Goal: Navigation & Orientation: Find specific page/section

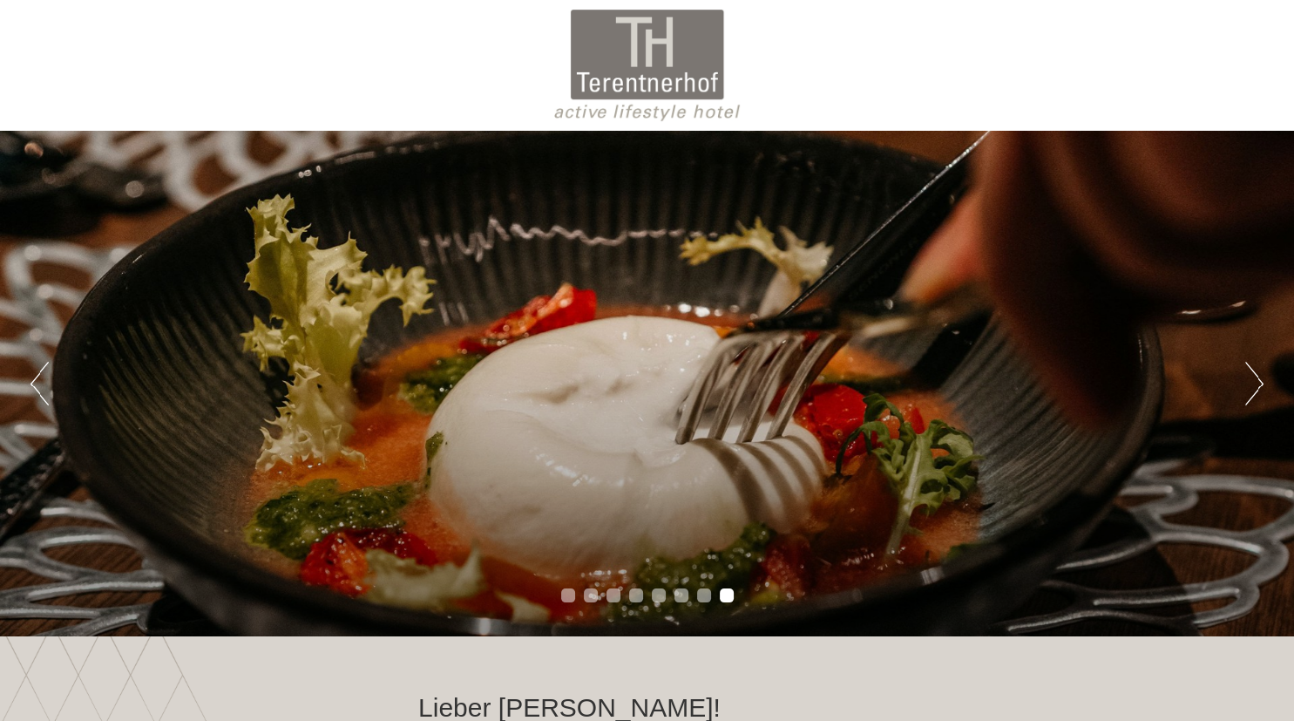
click at [628, 68] on div at bounding box center [647, 65] width 976 height 113
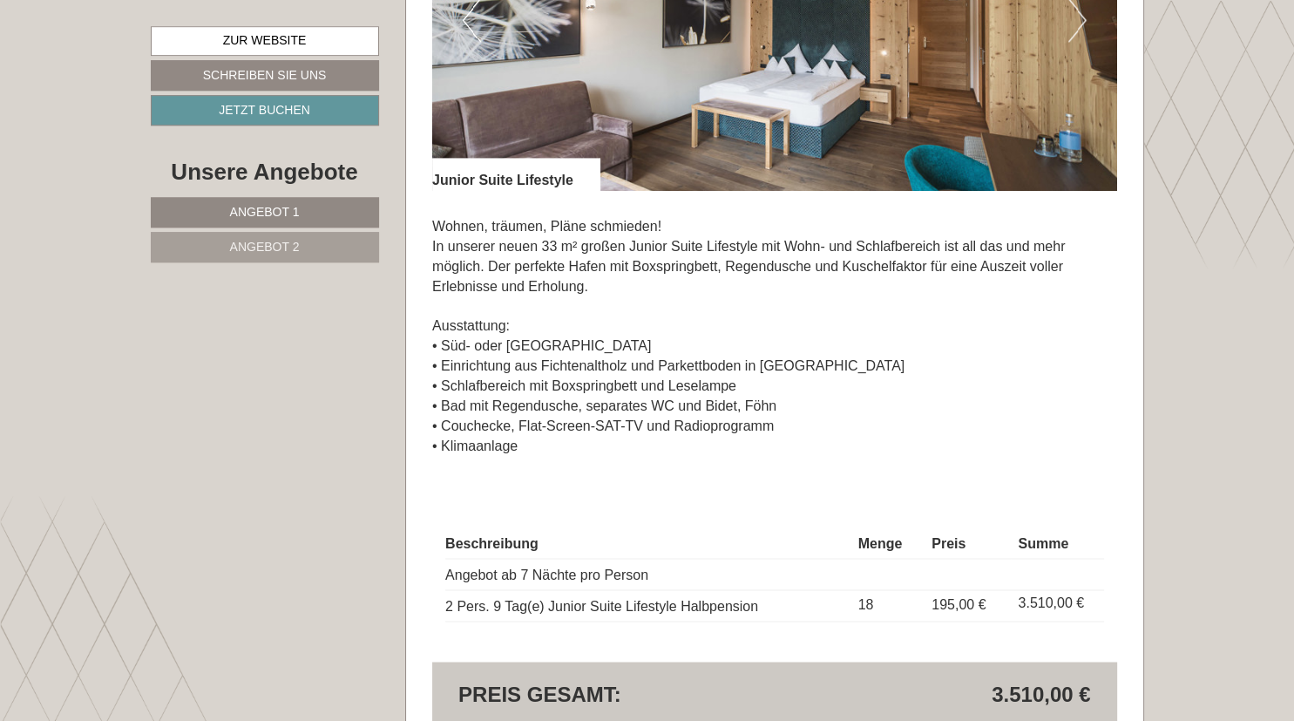
scroll to position [2572, 0]
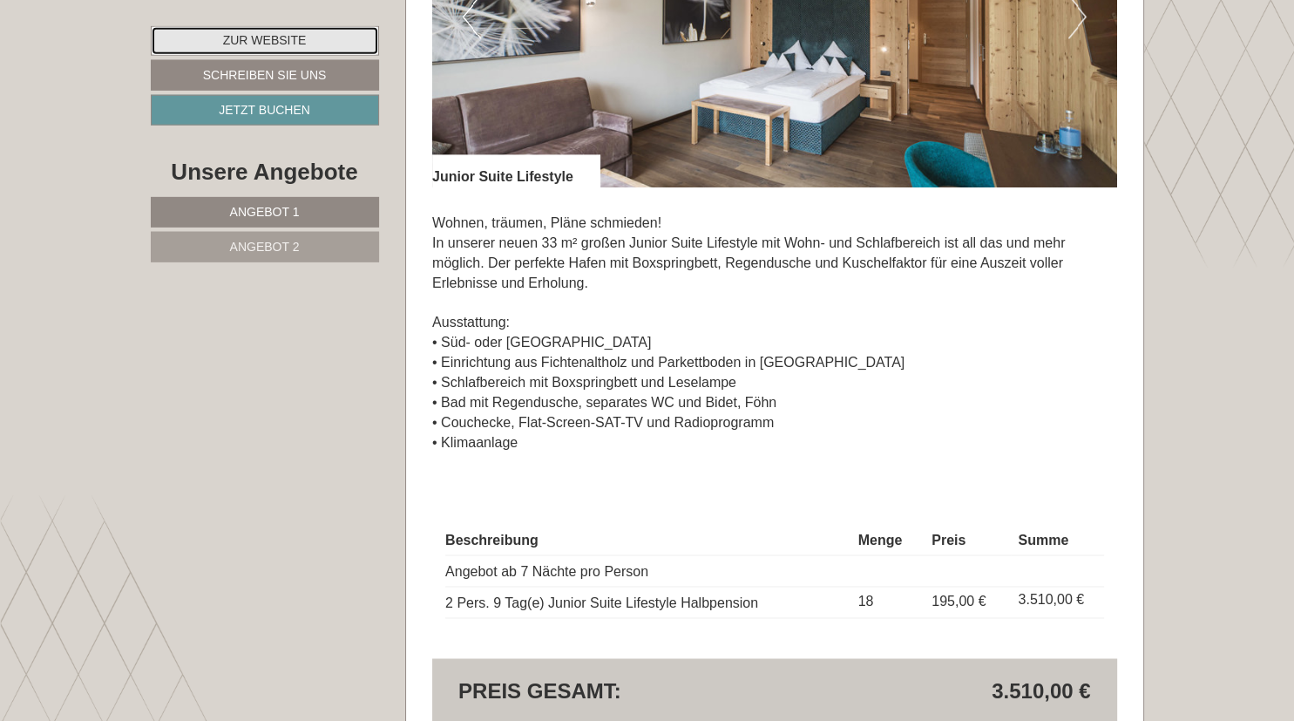
click at [321, 44] on link "Zur Website" at bounding box center [265, 41] width 228 height 30
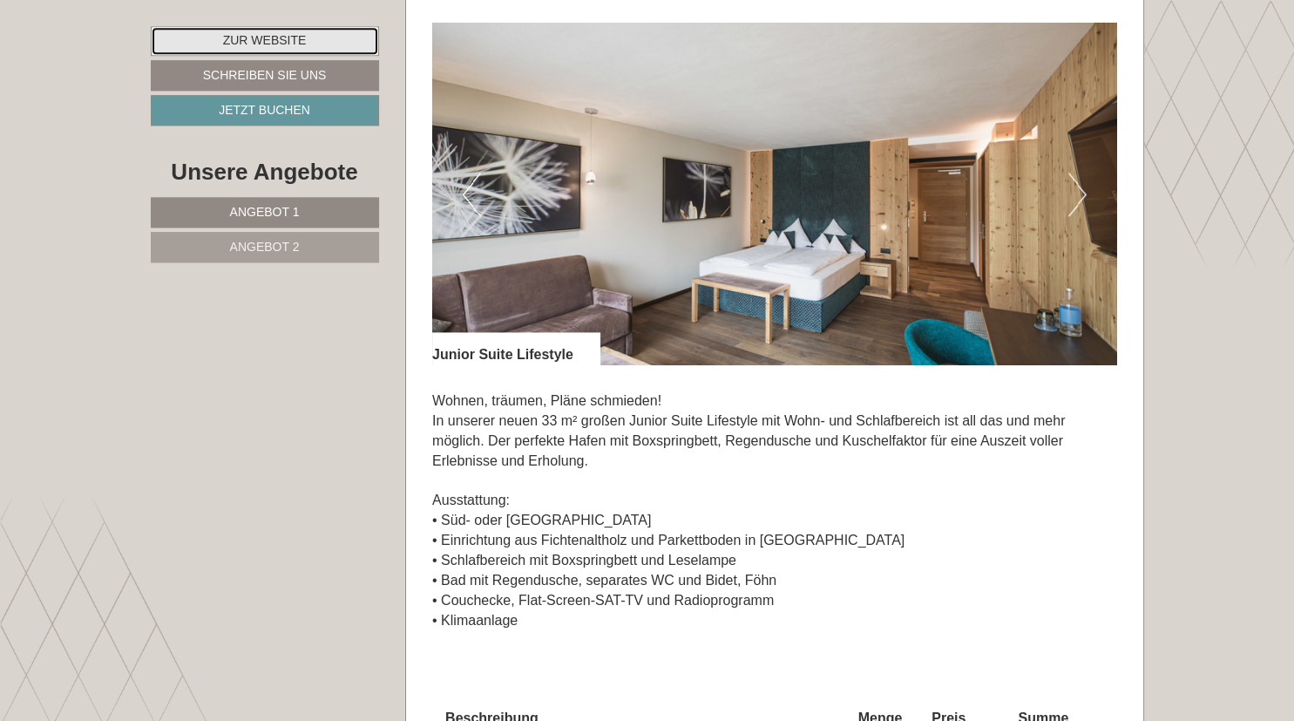
scroll to position [2338, 0]
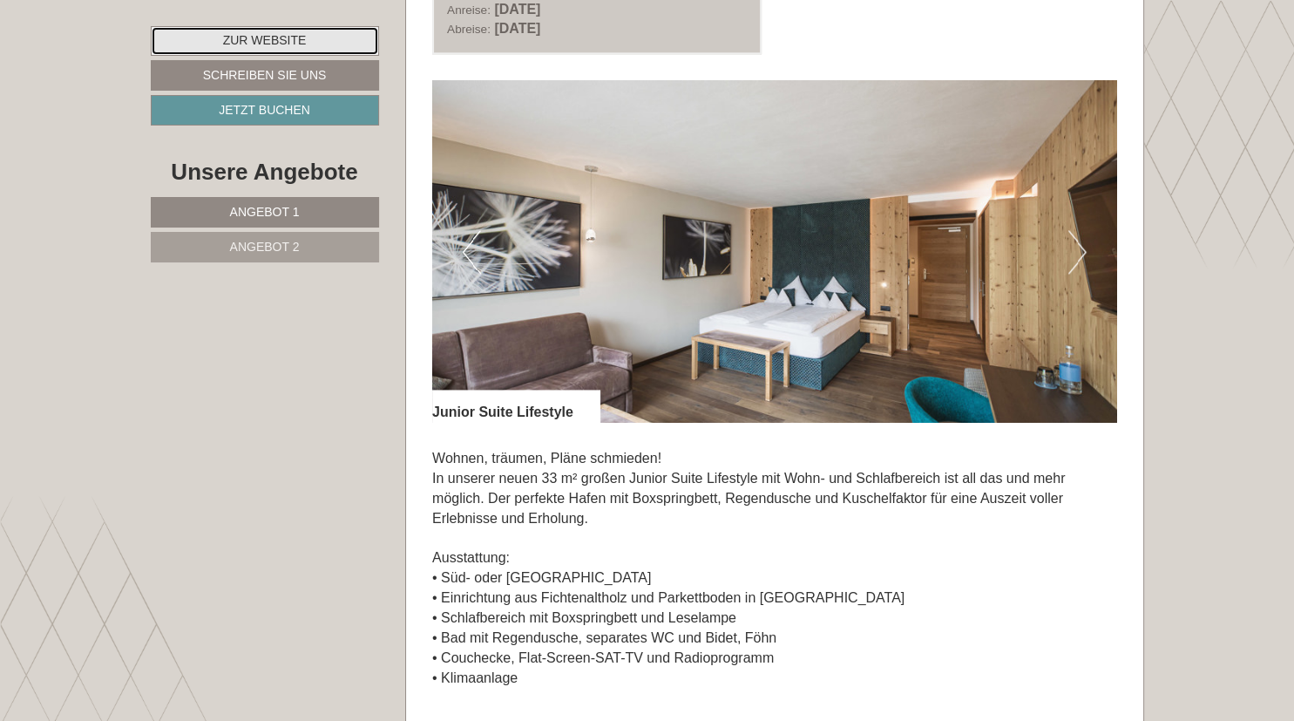
click at [225, 44] on link "Zur Website" at bounding box center [265, 41] width 228 height 30
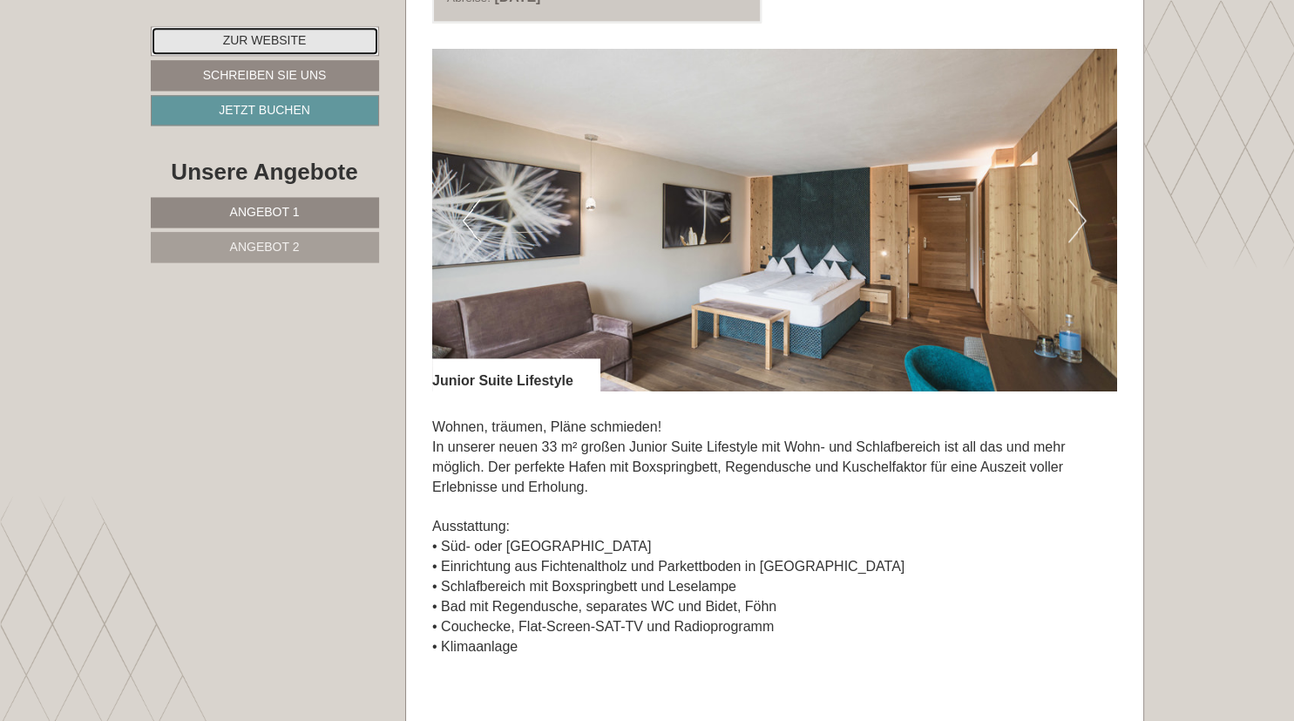
scroll to position [2357, 0]
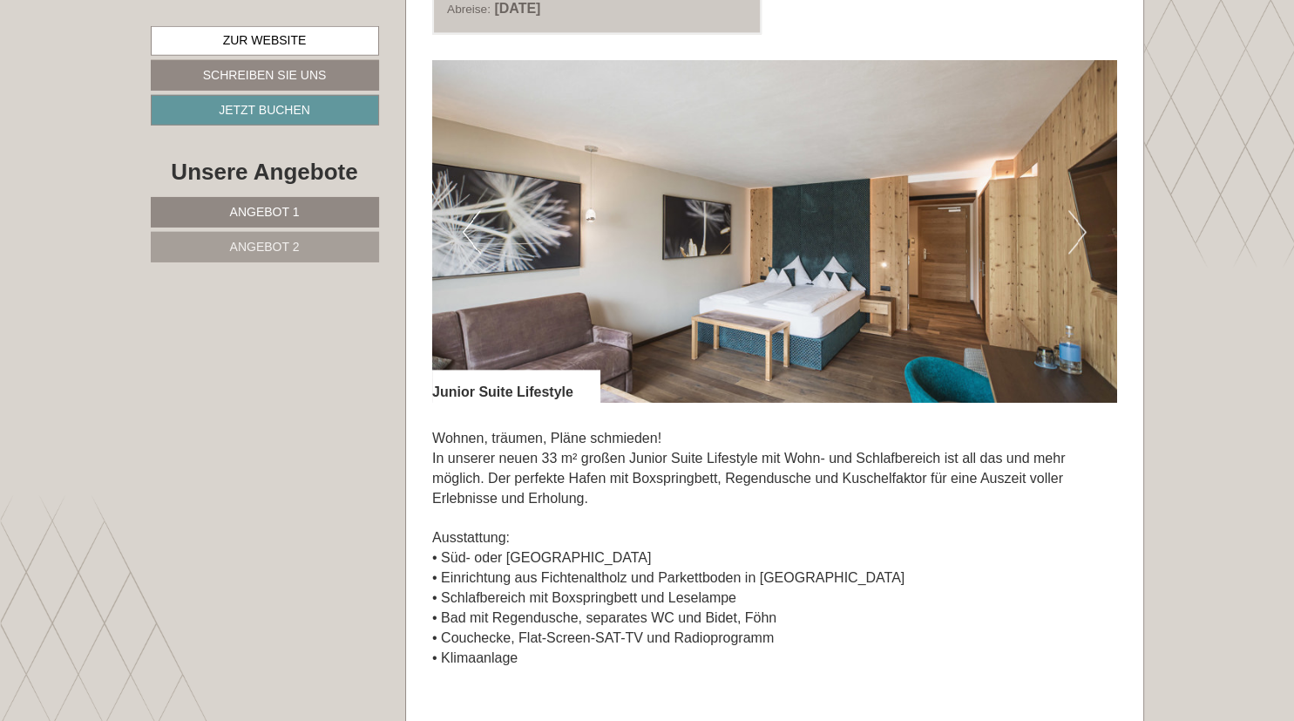
click at [1070, 233] on button "Next" at bounding box center [1077, 233] width 18 height 44
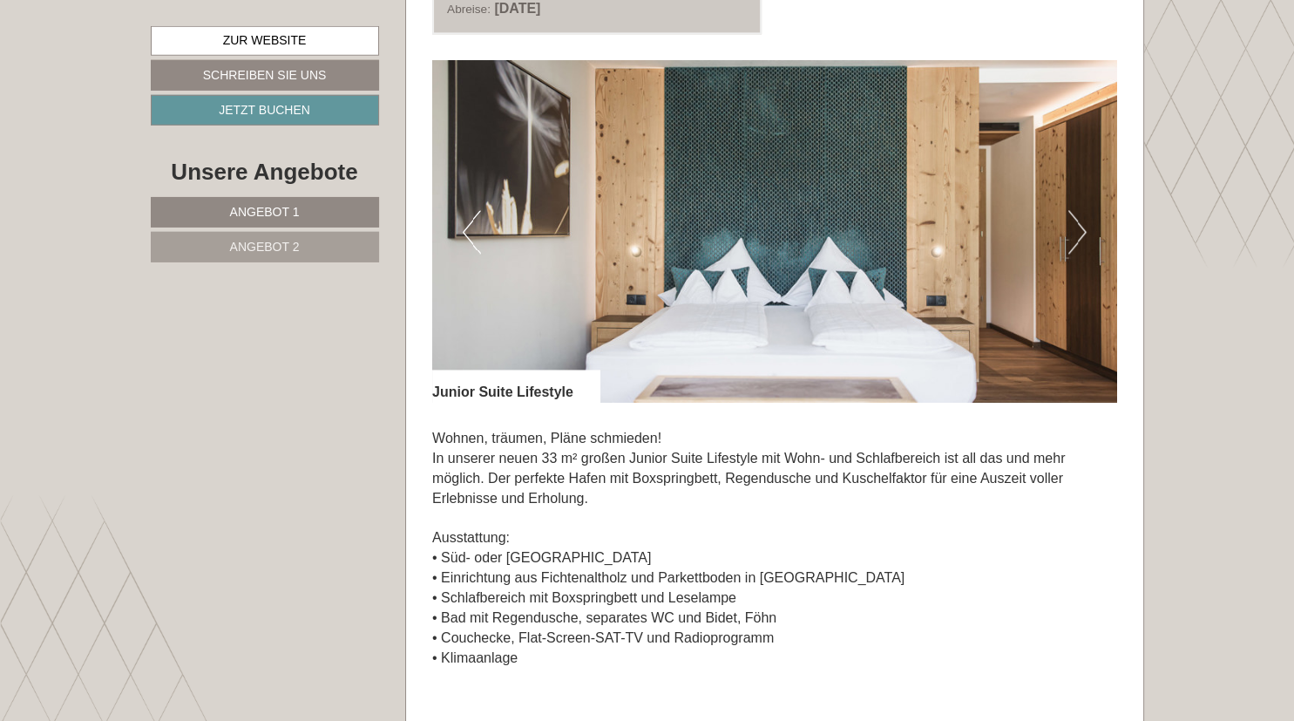
click at [1069, 242] on button "Next" at bounding box center [1077, 233] width 18 height 44
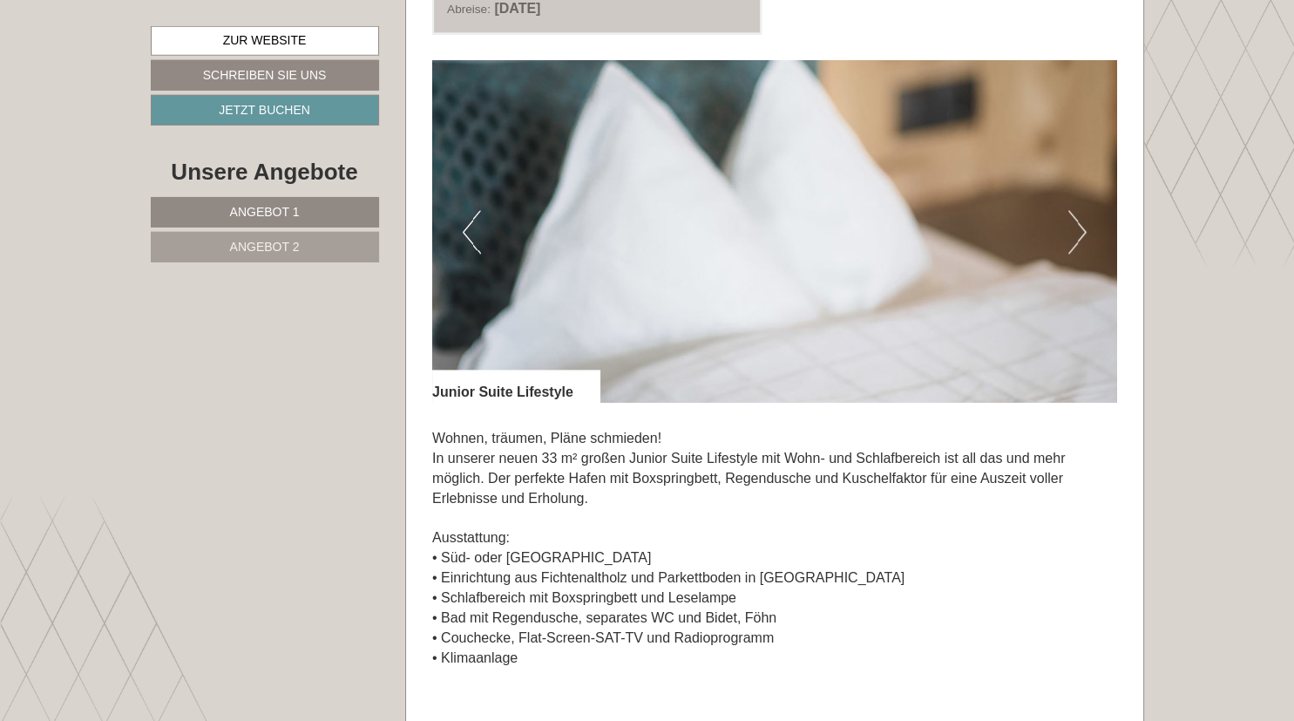
click at [1069, 242] on button "Next" at bounding box center [1077, 233] width 18 height 44
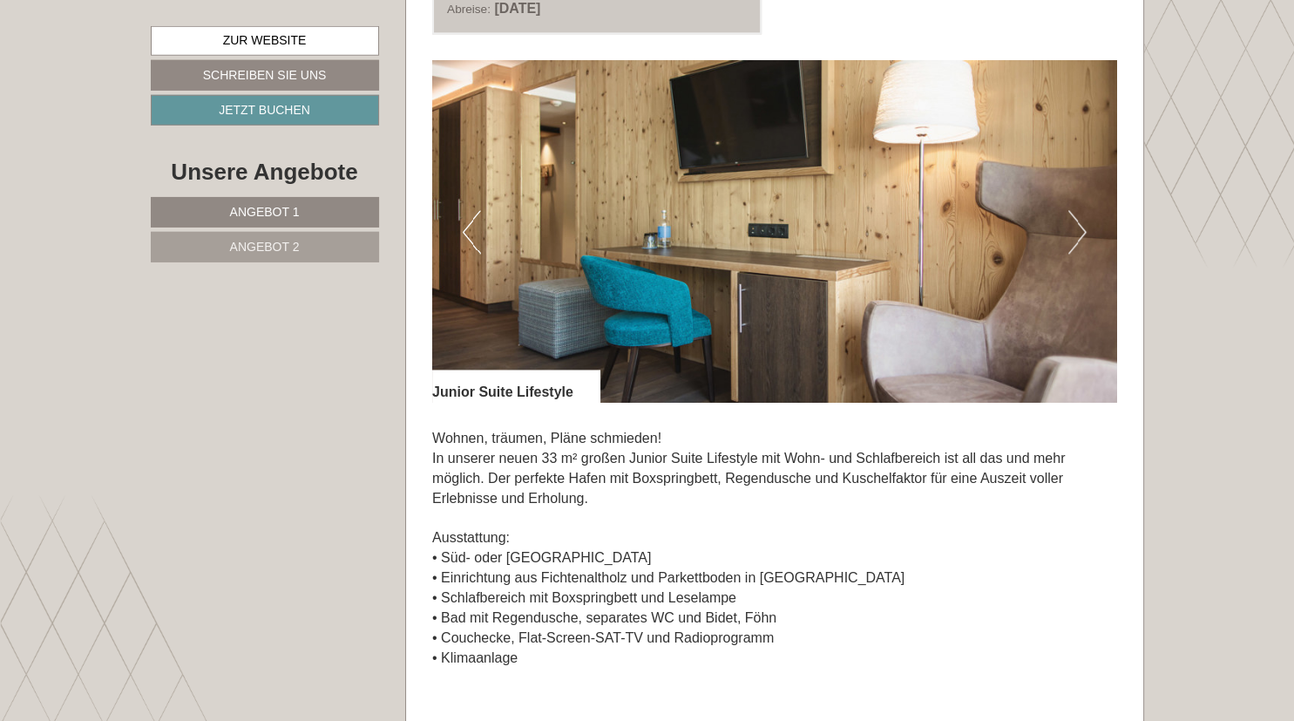
click at [1064, 243] on img at bounding box center [774, 232] width 685 height 342
click at [1087, 219] on img at bounding box center [774, 232] width 685 height 342
click at [1083, 225] on button "Next" at bounding box center [1077, 233] width 18 height 44
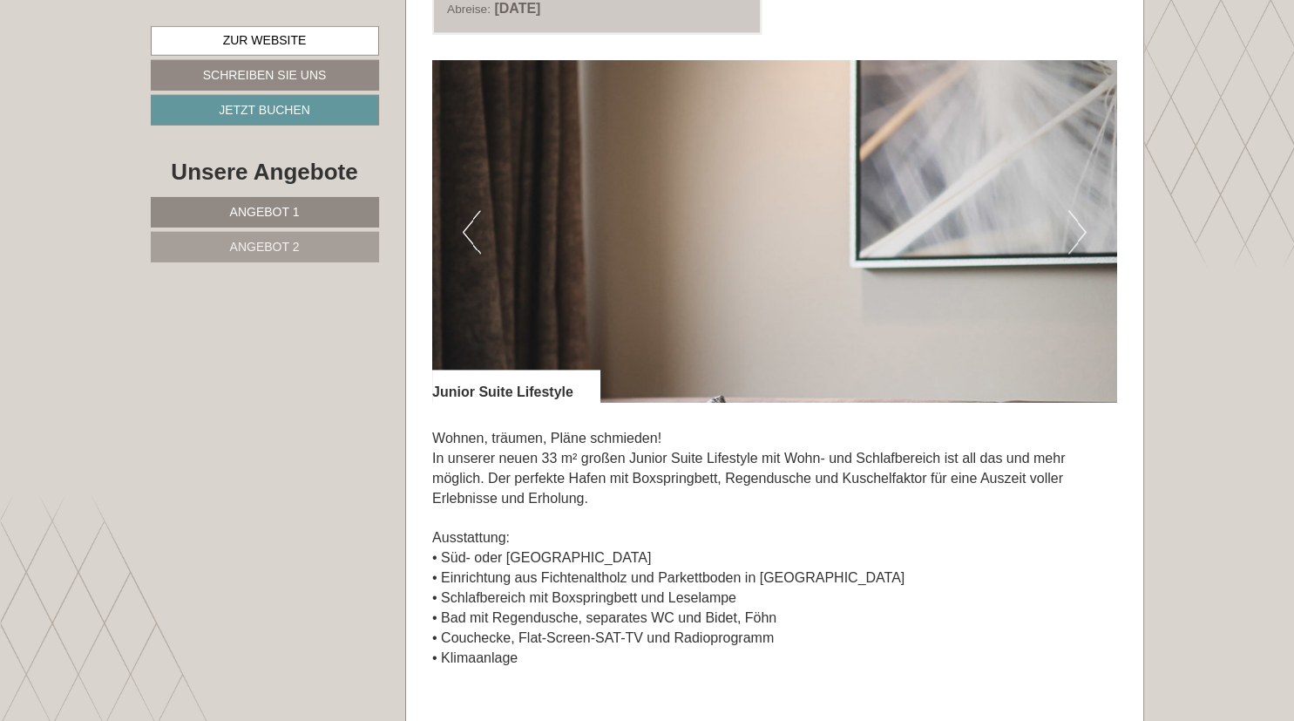
click at [1083, 225] on button "Next" at bounding box center [1077, 233] width 18 height 44
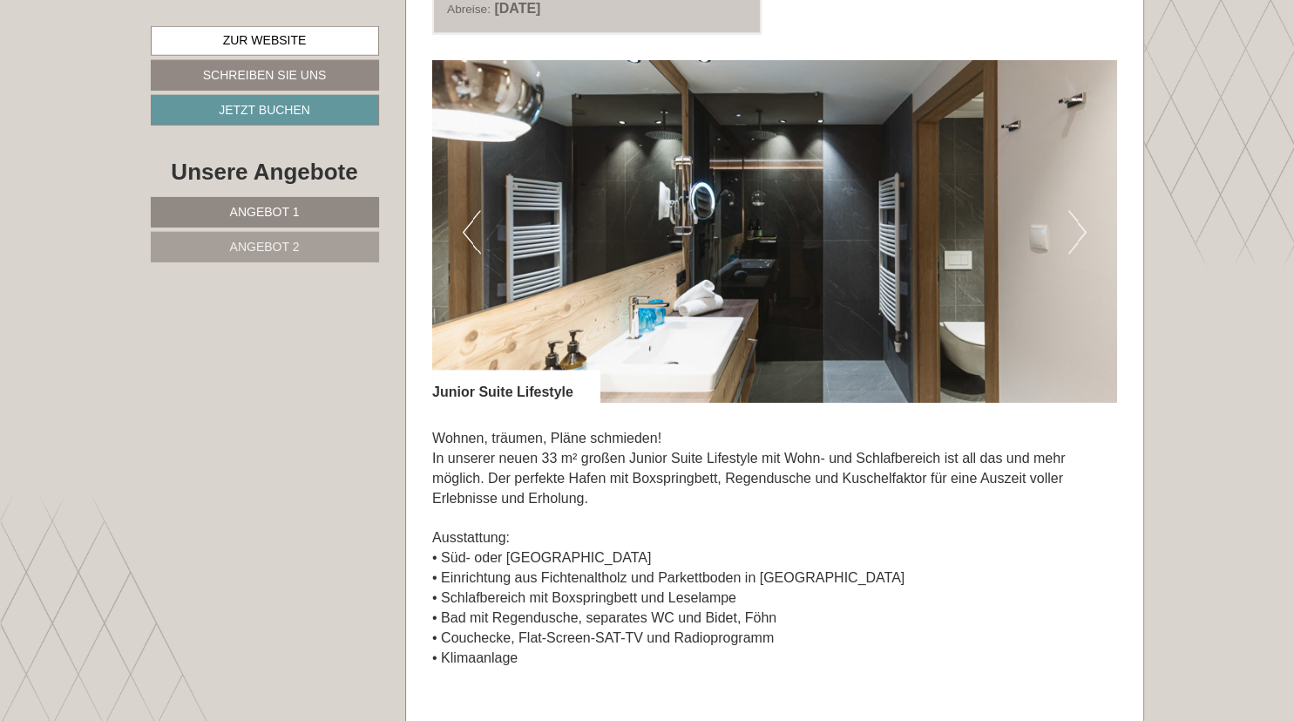
click at [1083, 225] on button "Next" at bounding box center [1077, 233] width 18 height 44
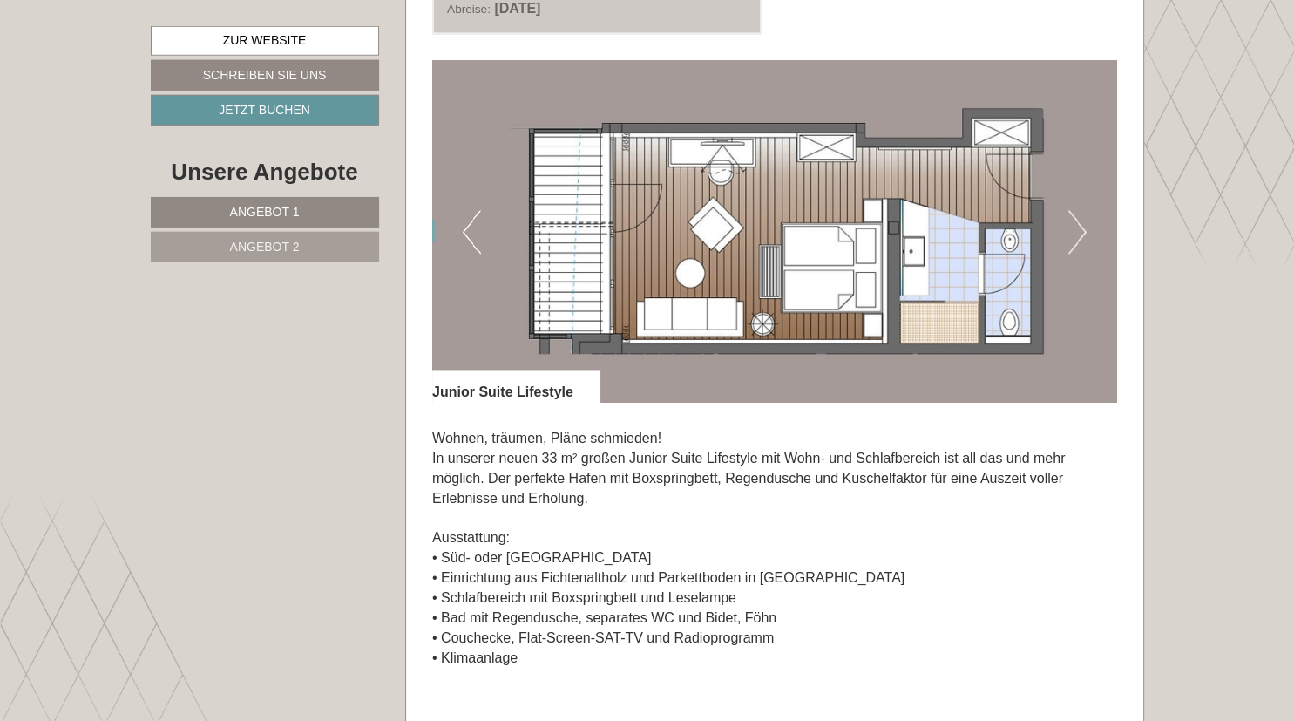
click at [1093, 220] on img at bounding box center [774, 232] width 685 height 342
click at [1080, 230] on button "Next" at bounding box center [1077, 233] width 18 height 44
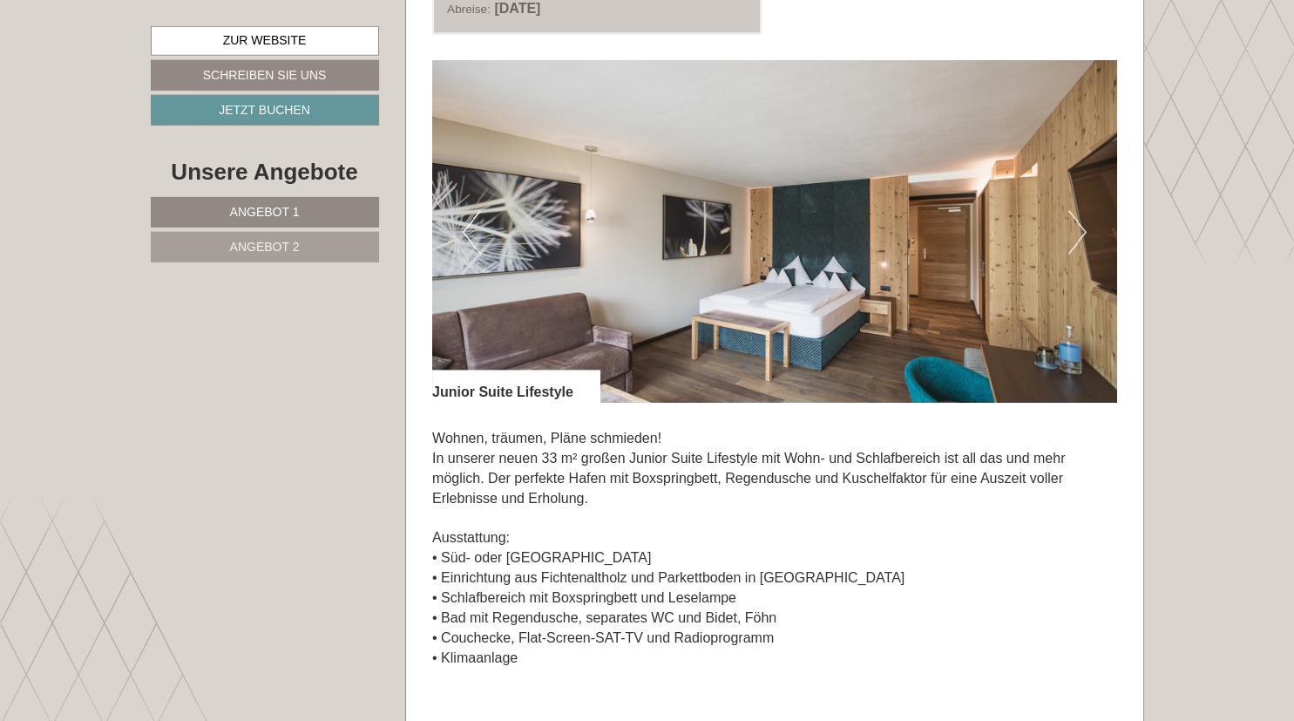
click at [1080, 230] on button "Next" at bounding box center [1077, 233] width 18 height 44
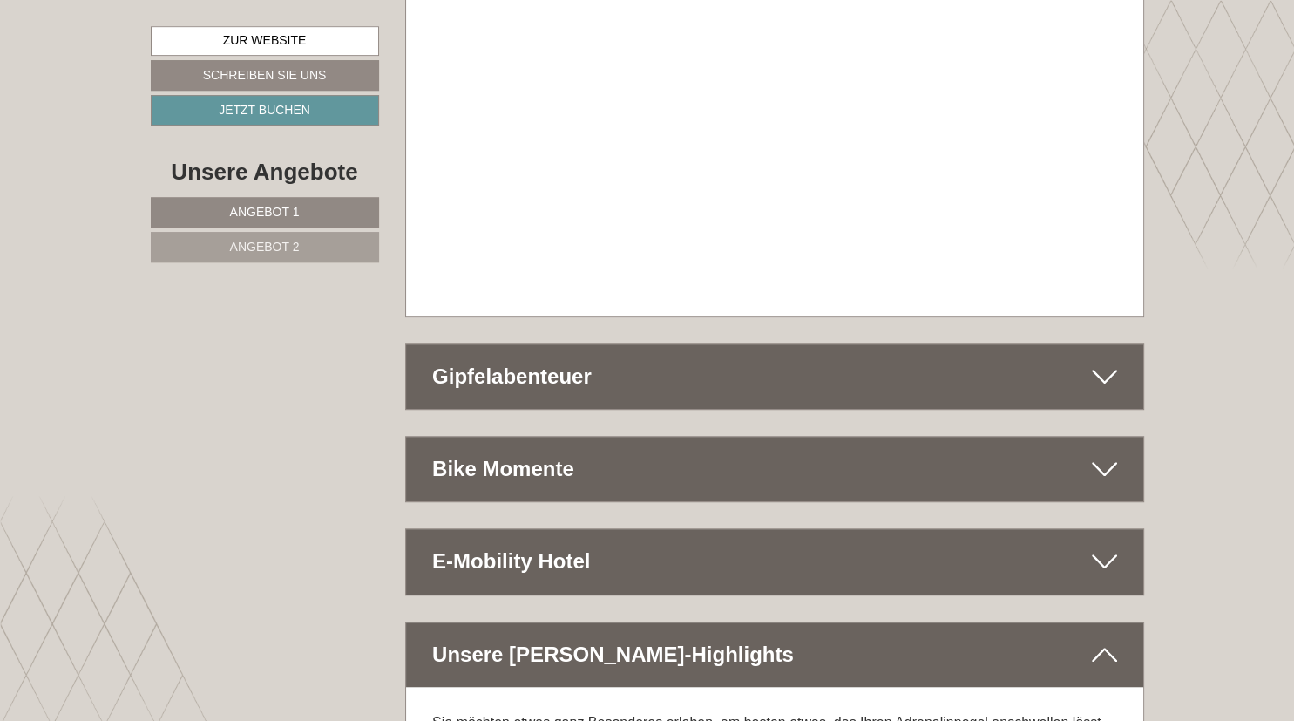
scroll to position [7554, 0]
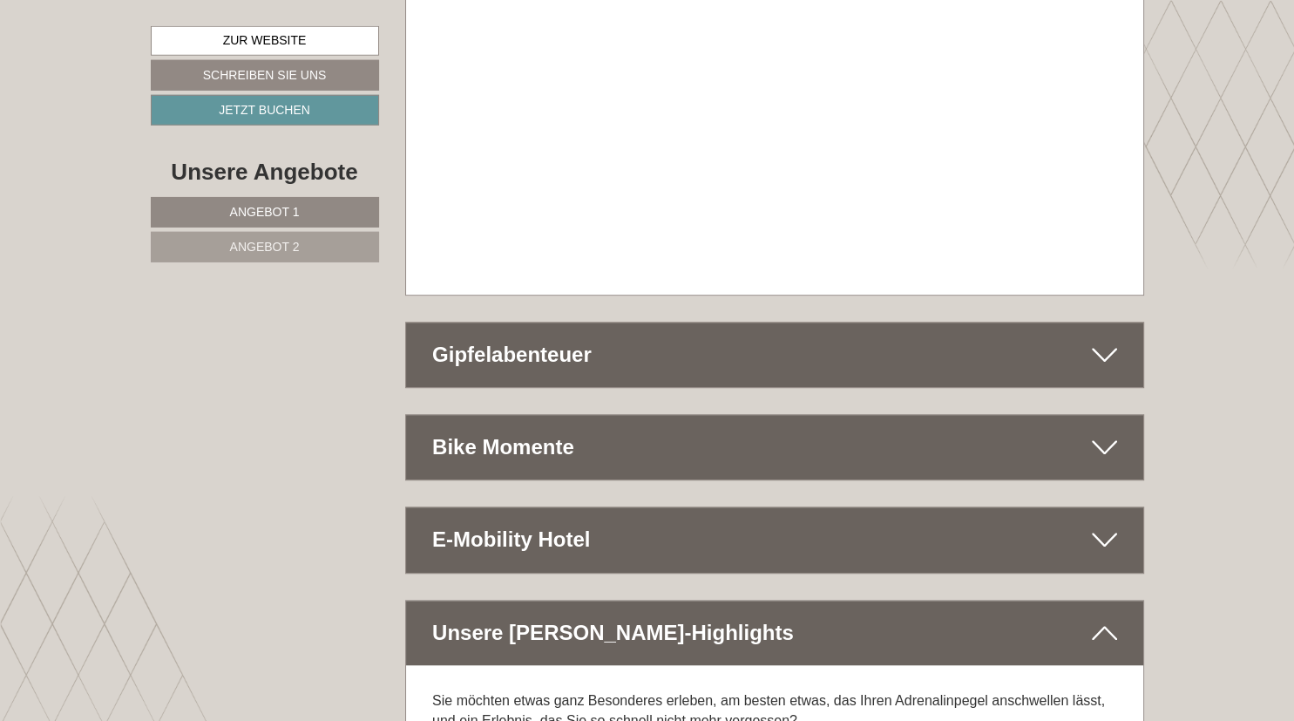
click at [1088, 415] on div "Bike Momente" at bounding box center [774, 447] width 737 height 64
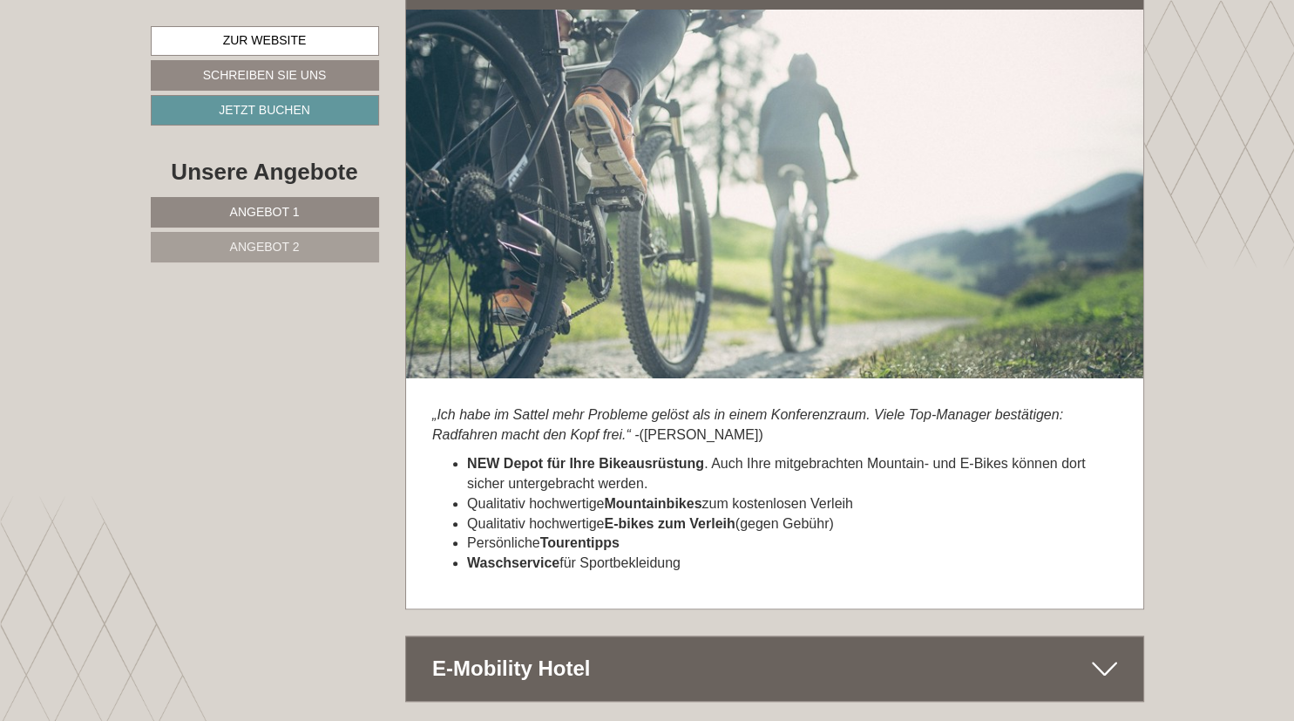
scroll to position [8024, 0]
click at [998, 553] on li "Waschservice für Sportbekleidung" at bounding box center [792, 563] width 650 height 20
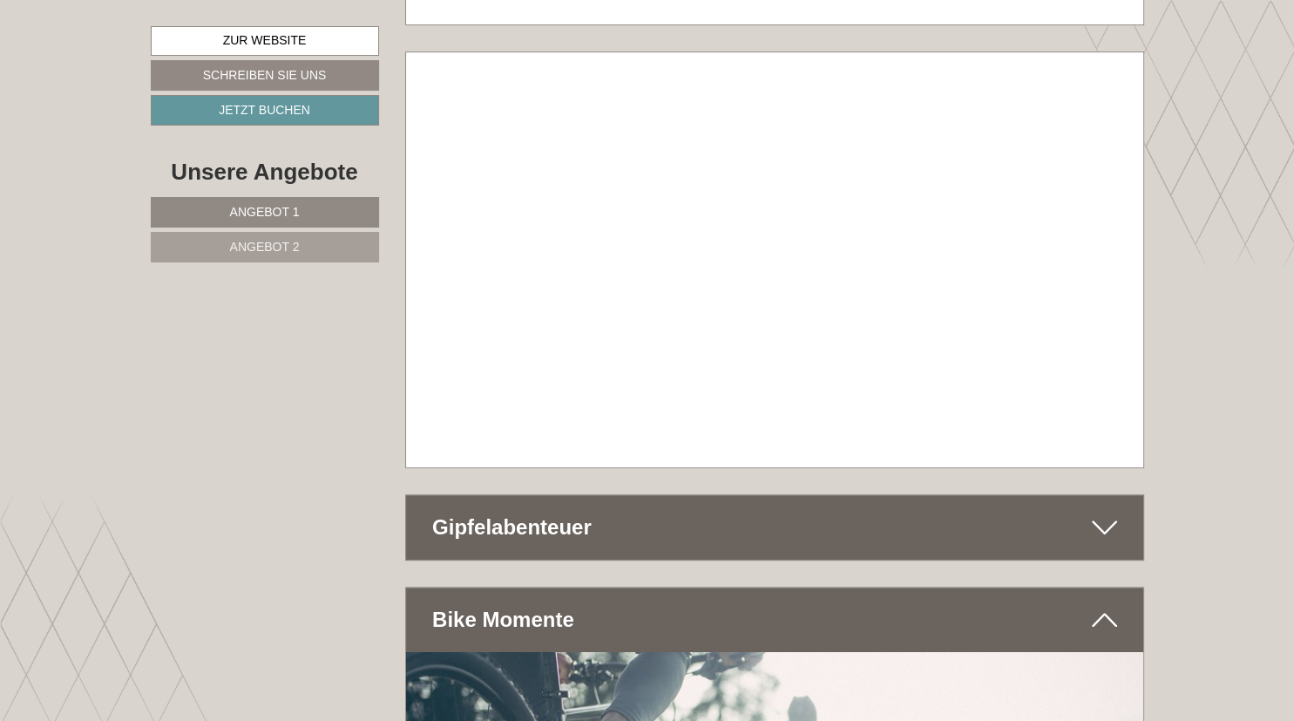
scroll to position [7363, 0]
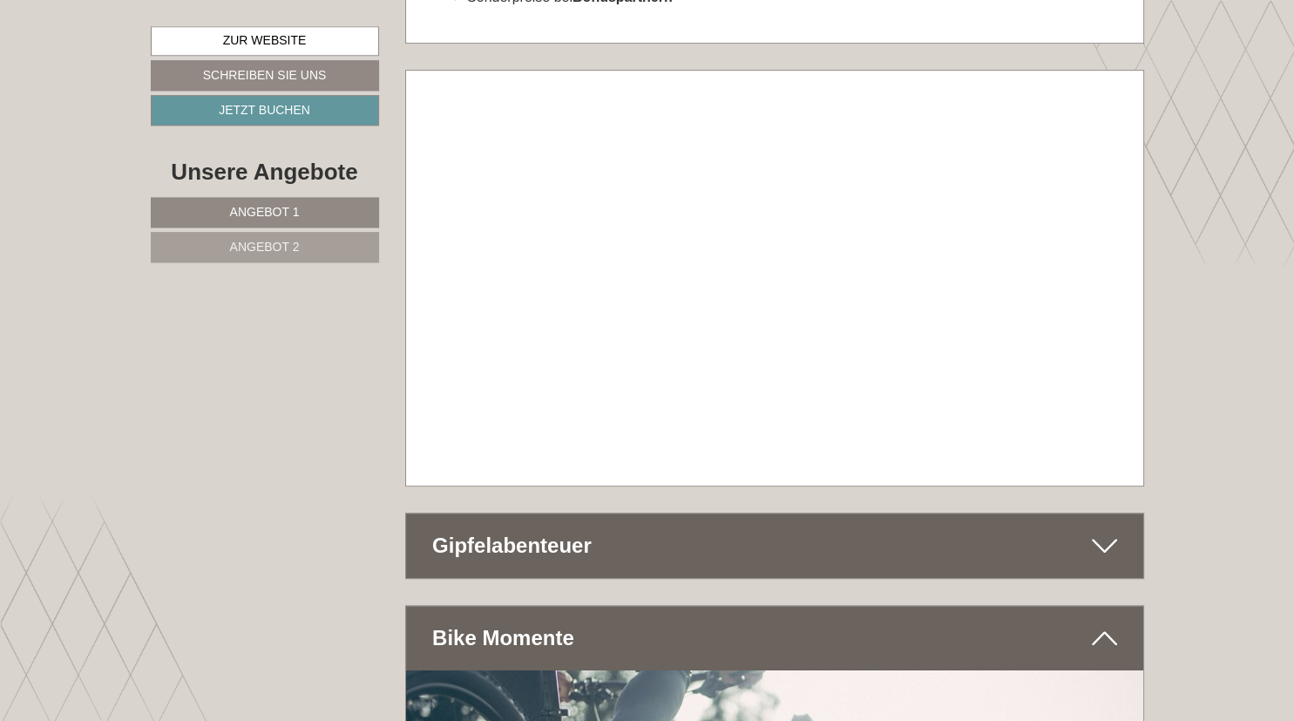
click at [1106, 531] on icon at bounding box center [1104, 546] width 25 height 30
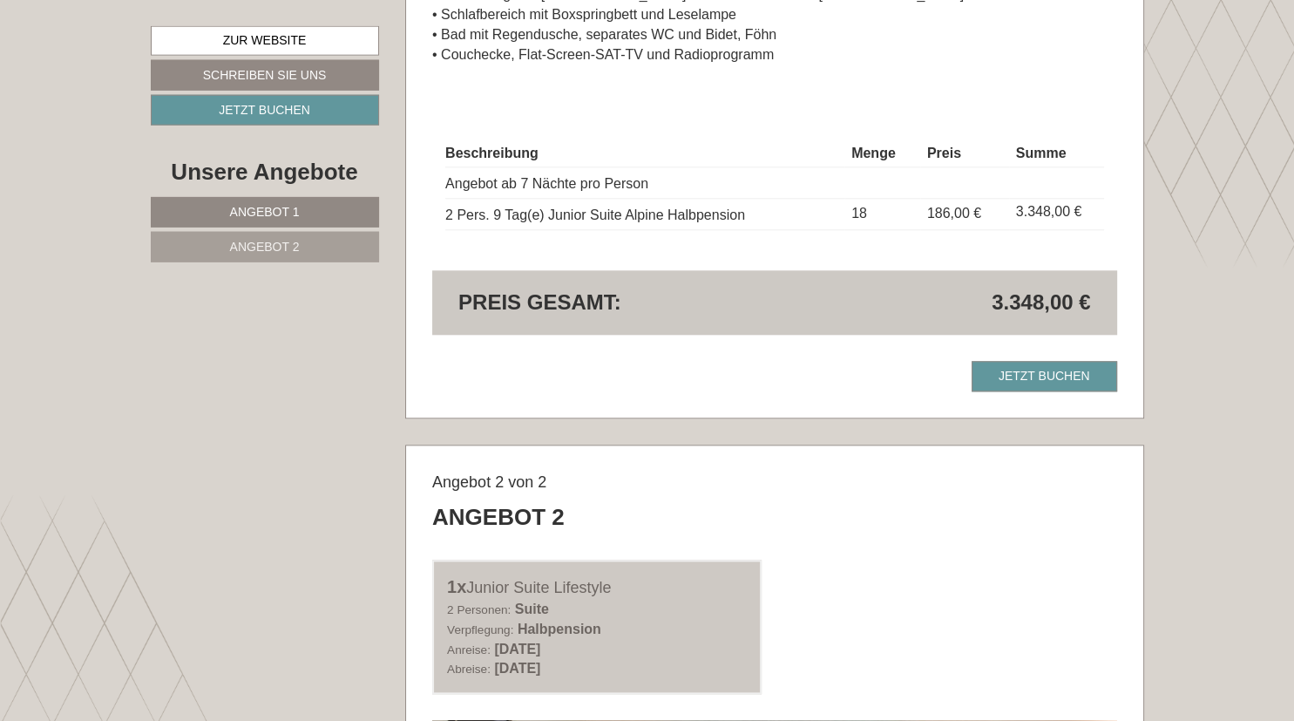
scroll to position [1693, 0]
